Goal: Task Accomplishment & Management: Manage account settings

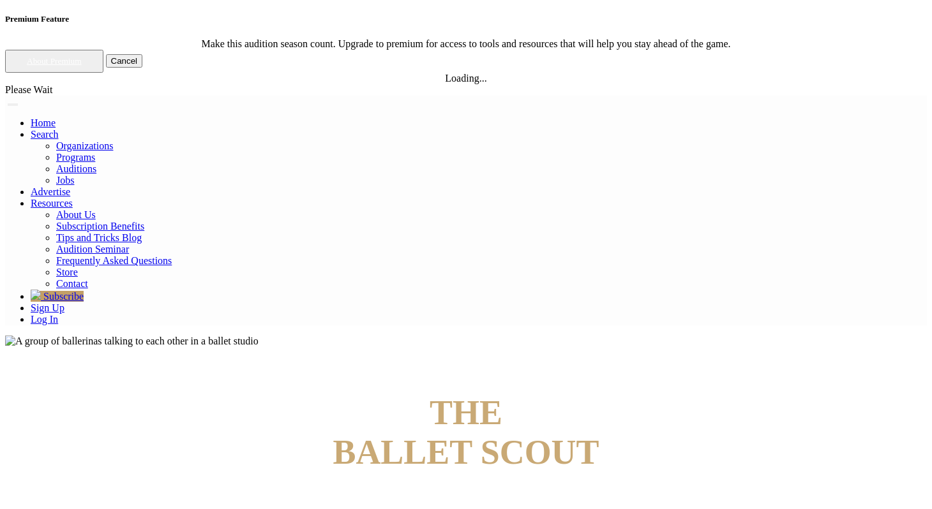
click at [58, 314] on link "Log In" at bounding box center [44, 319] width 27 height 11
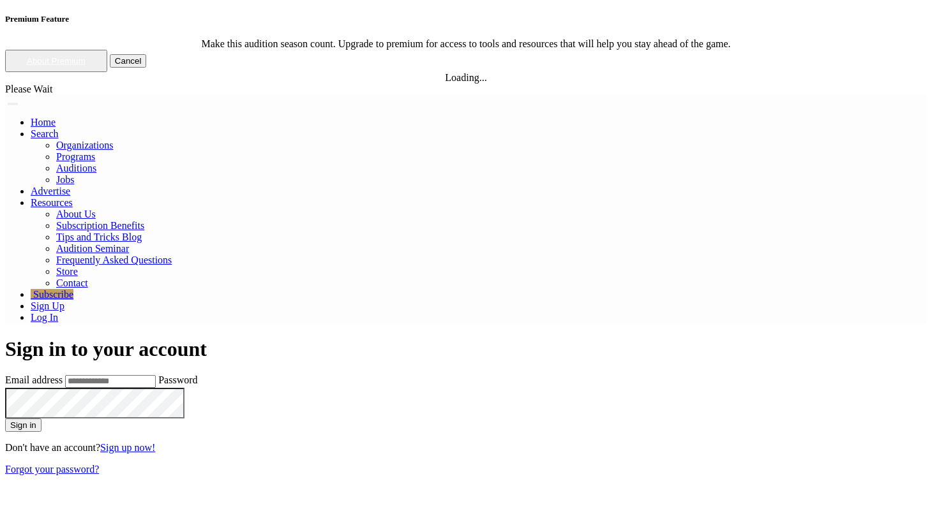
click at [156, 375] on input "Email address" at bounding box center [110, 381] width 91 height 13
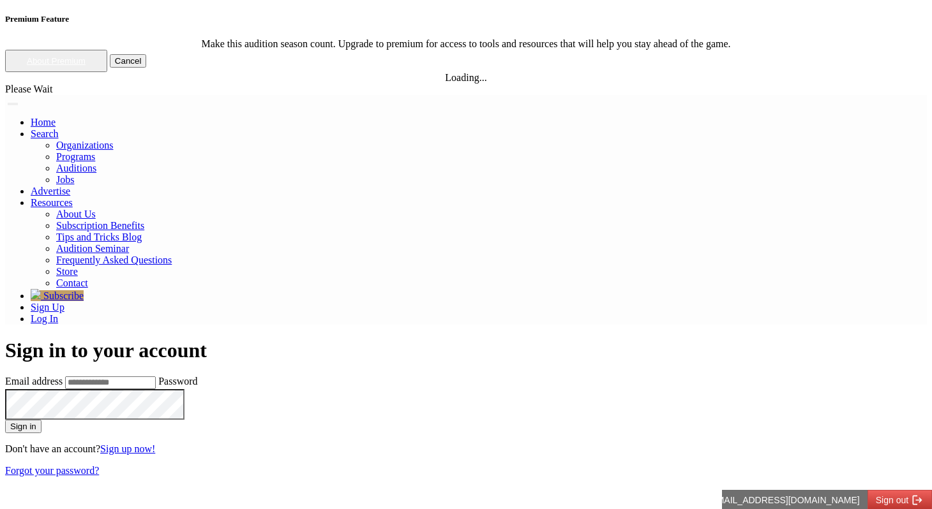
type input "**********"
click at [41, 420] on button "Sign in" at bounding box center [23, 426] width 36 height 13
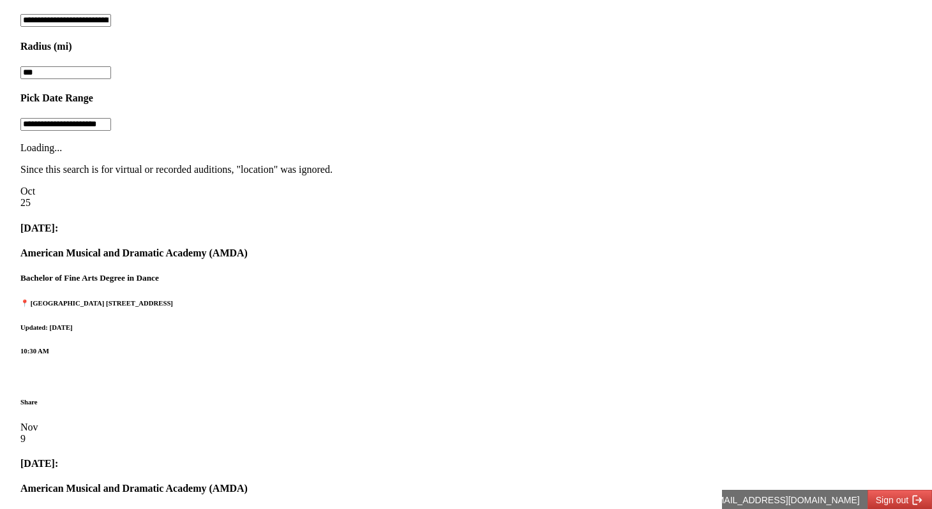
scroll to position [1420, 0]
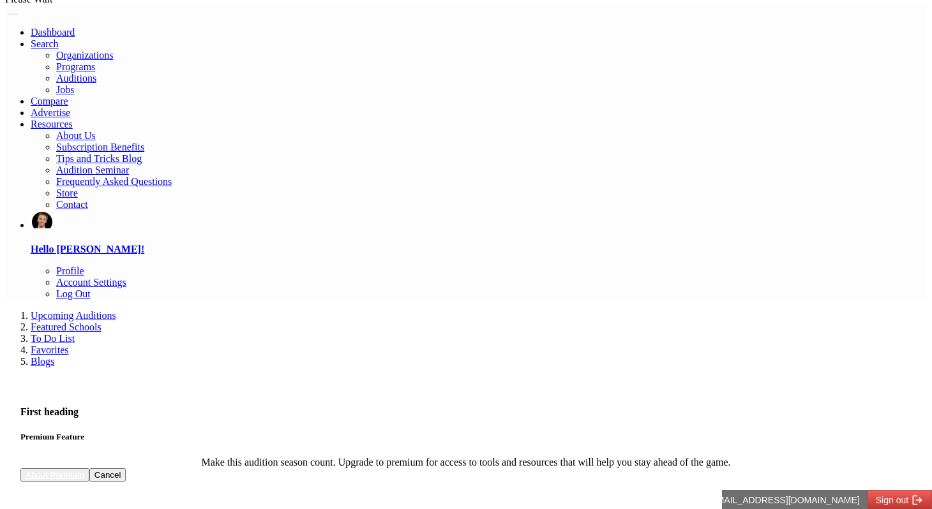
scroll to position [0, 0]
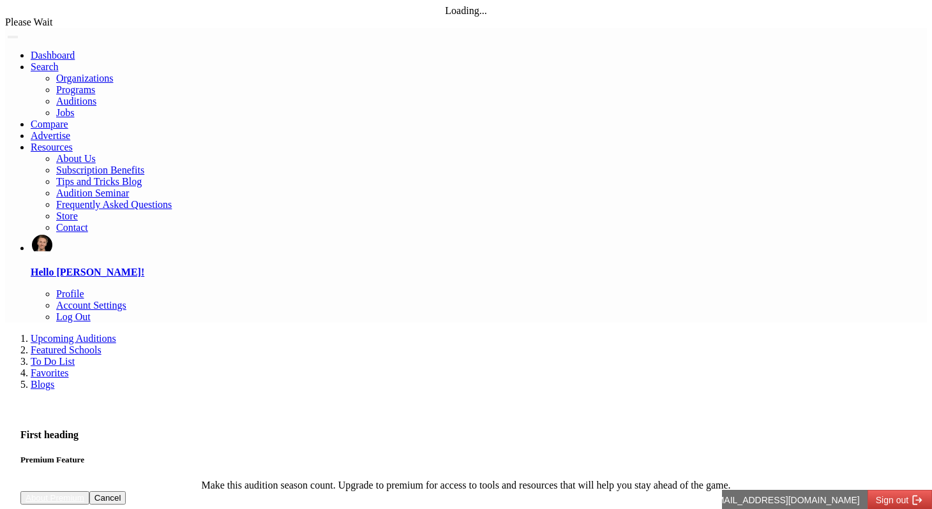
drag, startPoint x: 339, startPoint y: 96, endPoint x: 460, endPoint y: 126, distance: 124.8
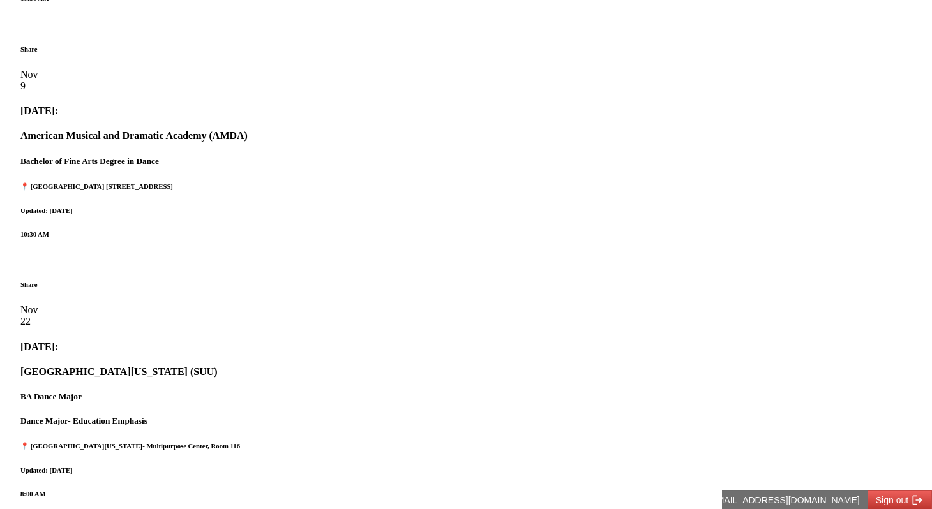
scroll to position [1557, 0]
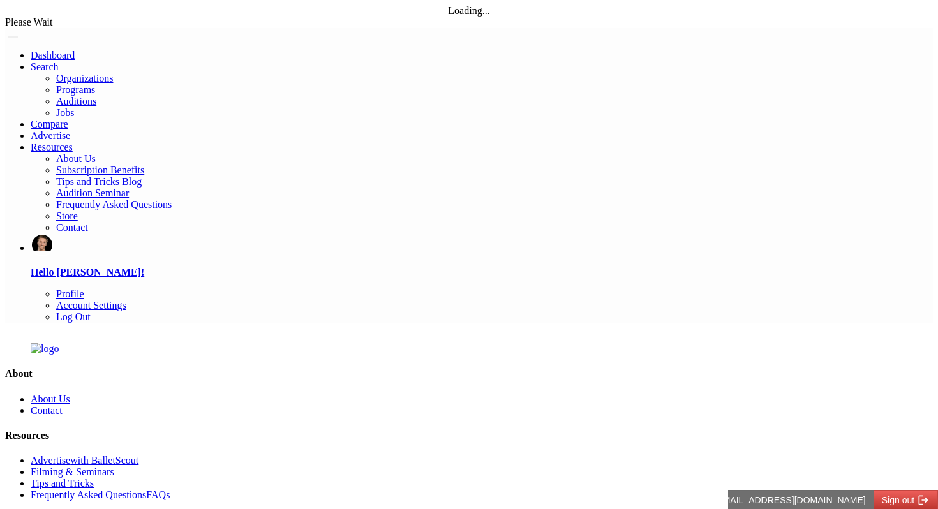
click at [416, 343] on div "About About Us Contact Resources Advertise with BalletScout Filming & Seminars …" at bounding box center [469, 464] width 928 height 243
click at [75, 50] on link "Dashboard" at bounding box center [53, 55] width 44 height 11
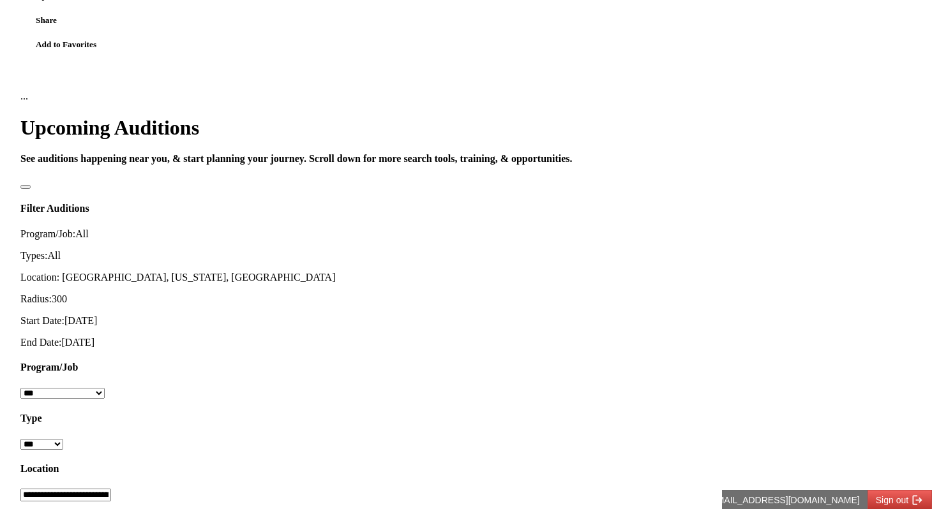
scroll to position [740, 0]
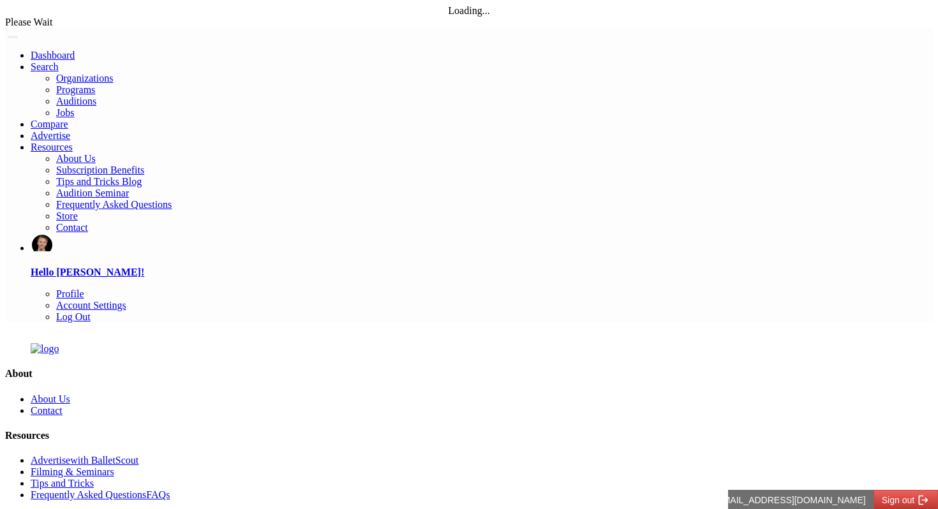
drag, startPoint x: 518, startPoint y: 257, endPoint x: 449, endPoint y: 417, distance: 175.0
click at [449, 417] on html "Loading... Please Wait Dashboard Organizations Programs Auditions" at bounding box center [469, 320] width 938 height 641
drag, startPoint x: 285, startPoint y: 297, endPoint x: 330, endPoint y: 400, distance: 112.0
click at [330, 400] on html "Loading... Please Wait Dashboard Organizations Programs Auditions" at bounding box center [469, 320] width 938 height 641
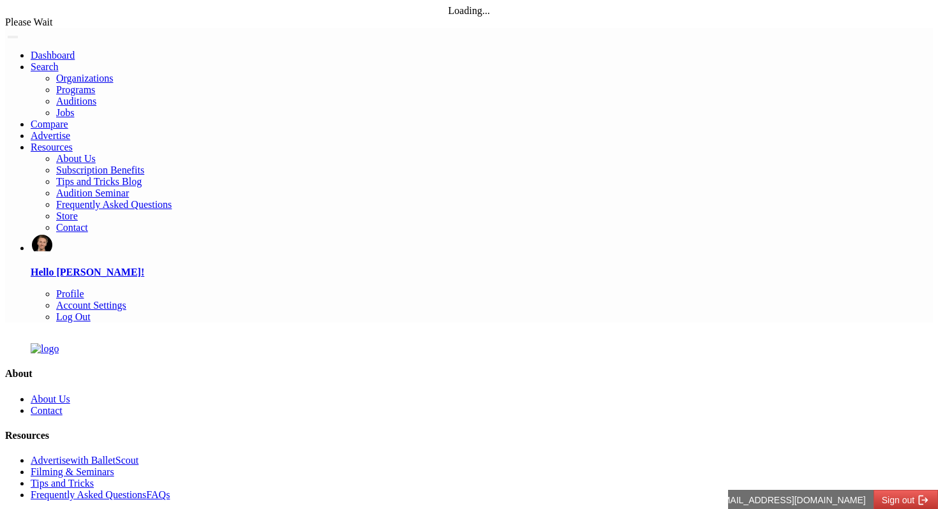
click at [330, 400] on html "Loading... Please Wait Dashboard Organizations Programs Auditions" at bounding box center [469, 320] width 938 height 641
click at [682, 469] on html "Loading... Please Wait Dashboard Organizations Programs Auditions" at bounding box center [469, 320] width 938 height 641
click at [454, 245] on html "Loading... Please Wait Dashboard Organizations Programs Auditions" at bounding box center [469, 320] width 938 height 641
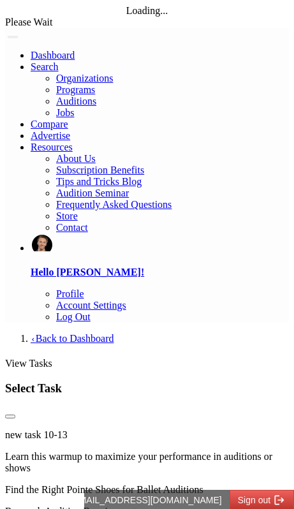
click at [52, 358] on span "View Tasks" at bounding box center [28, 363] width 47 height 11
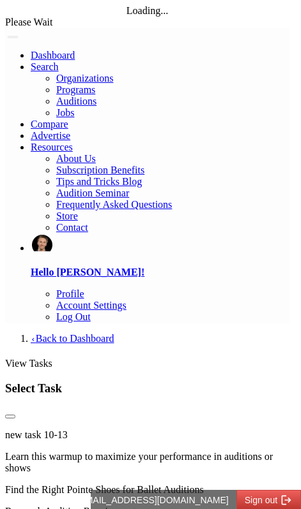
scroll to position [73, 0]
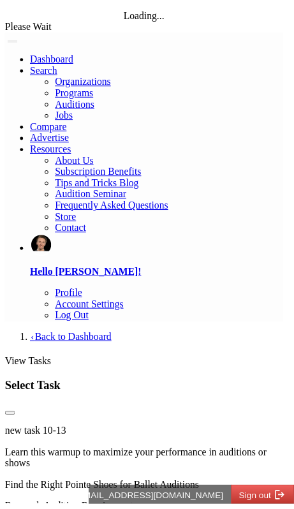
scroll to position [0, 0]
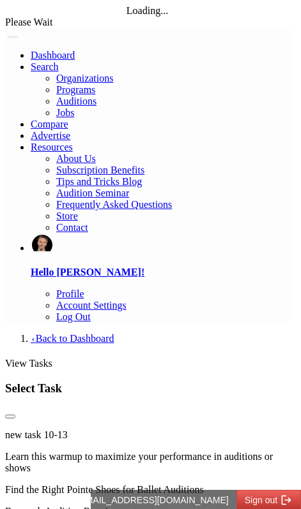
click at [15, 415] on button "Close" at bounding box center [10, 417] width 10 height 4
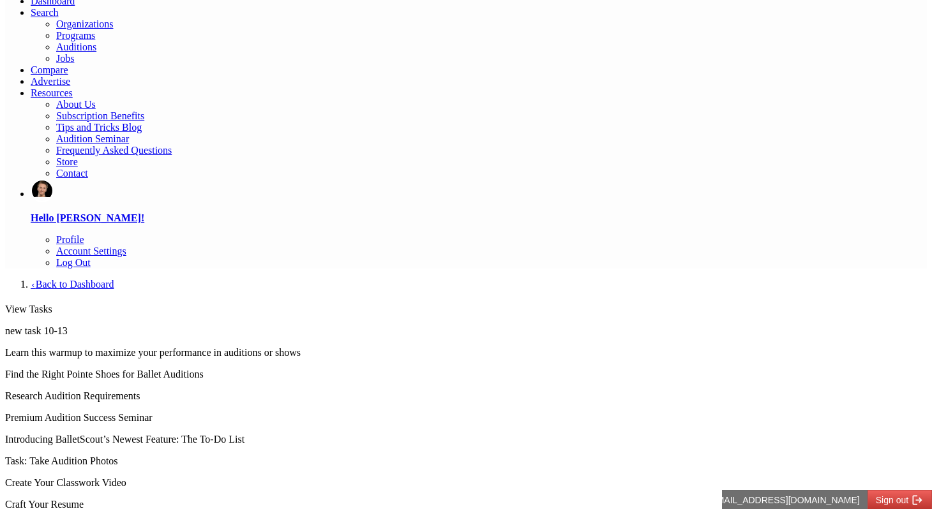
scroll to position [131, 0]
click at [262, 369] on p "Find the Right Pointe Shoes for Ballet Auditions" at bounding box center [466, 374] width 922 height 11
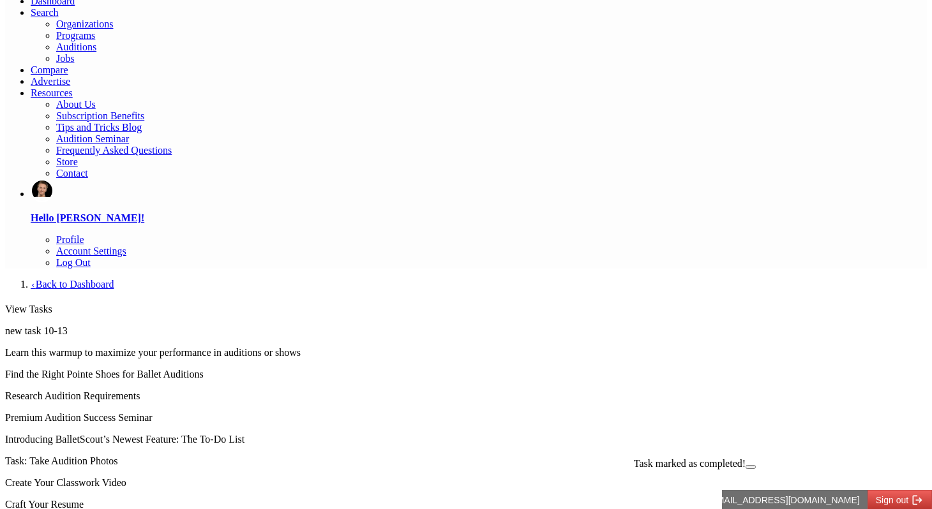
click at [230, 391] on p "Research Audition Requirements" at bounding box center [466, 396] width 922 height 11
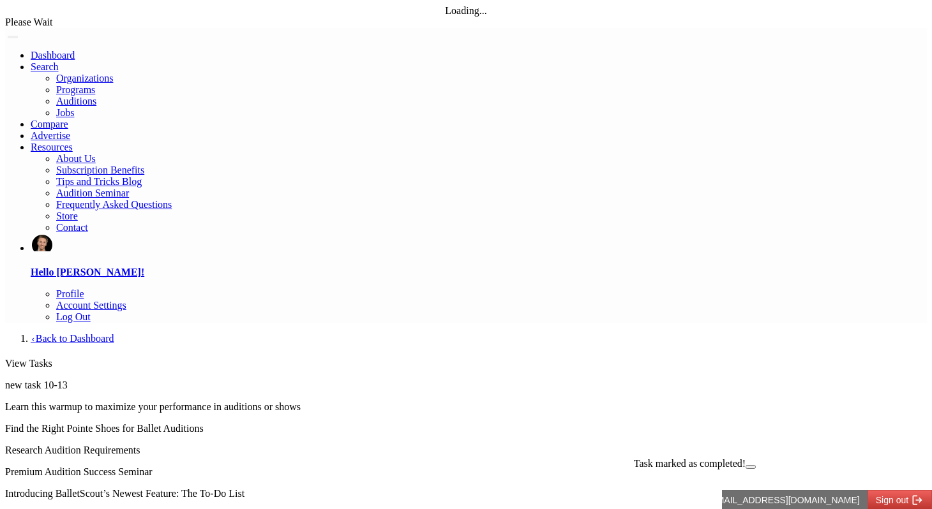
click at [127, 333] on li "‹ Back to Dashboard" at bounding box center [479, 338] width 896 height 11
click at [114, 333] on link "‹ Back to Dashboard" at bounding box center [72, 338] width 83 height 11
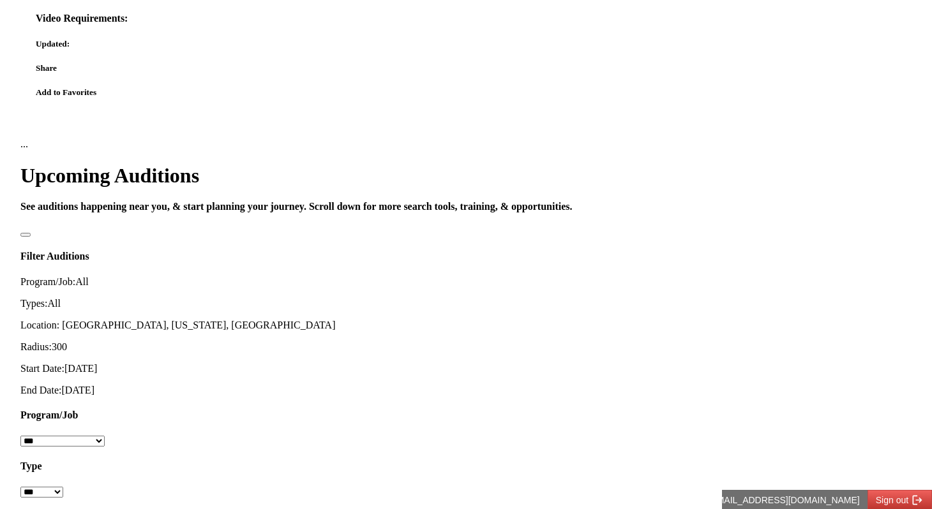
scroll to position [704, 0]
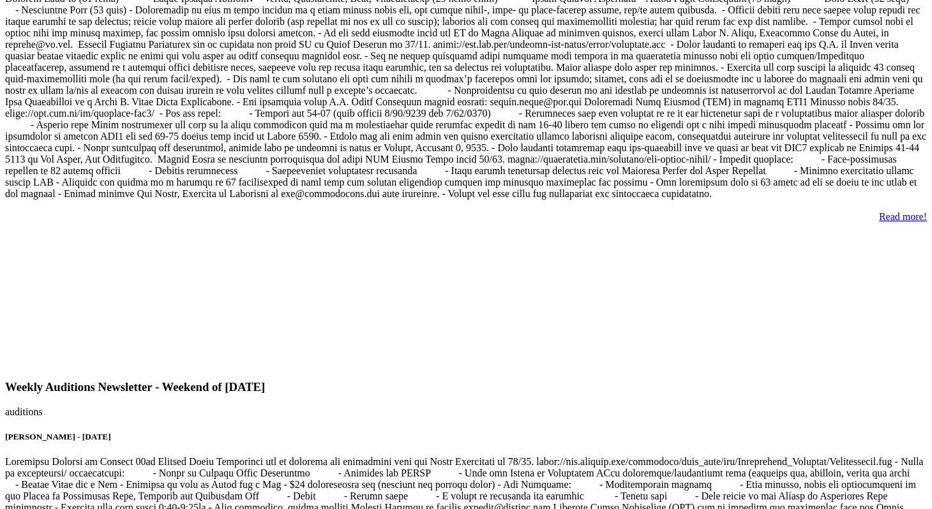
scroll to position [730, 0]
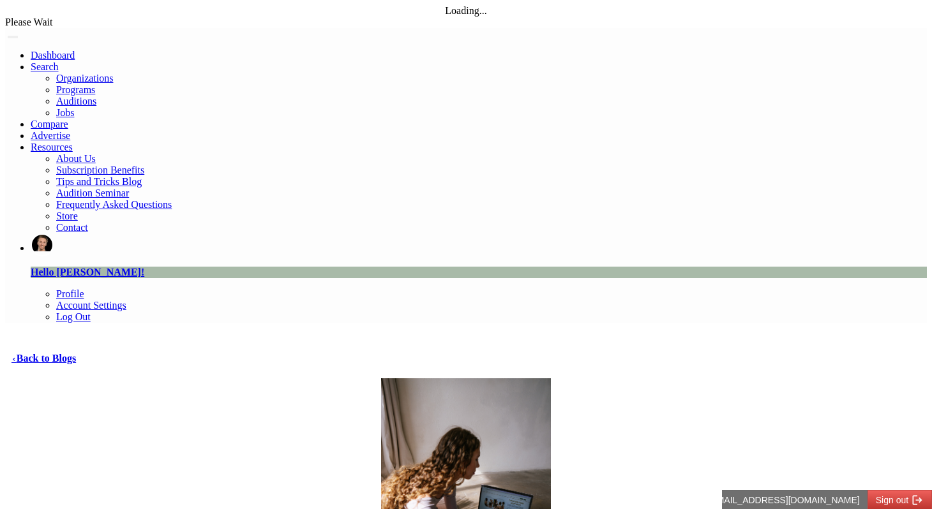
click at [76, 353] on link "‹ Back to Blogs" at bounding box center [43, 358] width 64 height 11
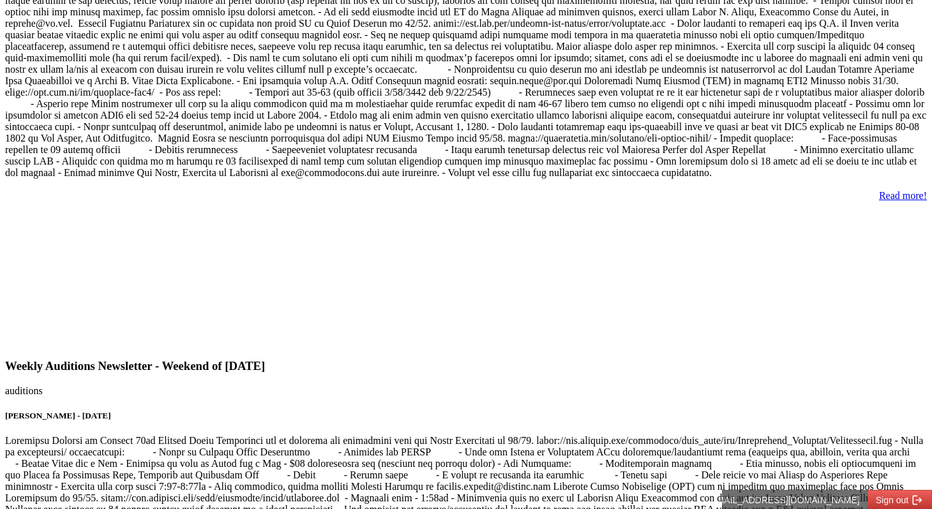
scroll to position [760, 0]
